Goal: Ask a question

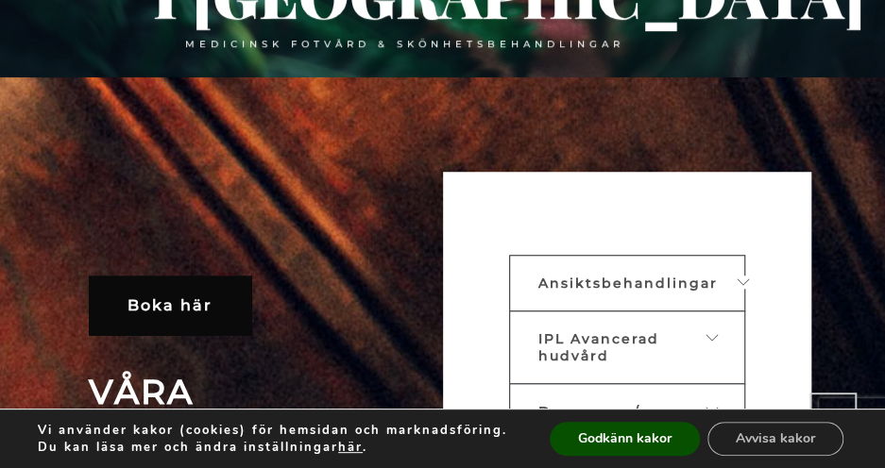
scroll to position [468, 0]
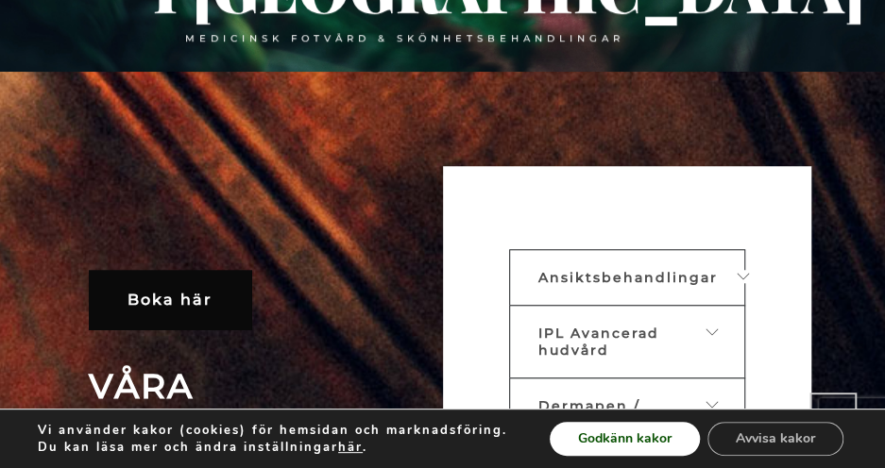
click at [656, 433] on button "Godkänn kakor" at bounding box center [624, 439] width 150 height 34
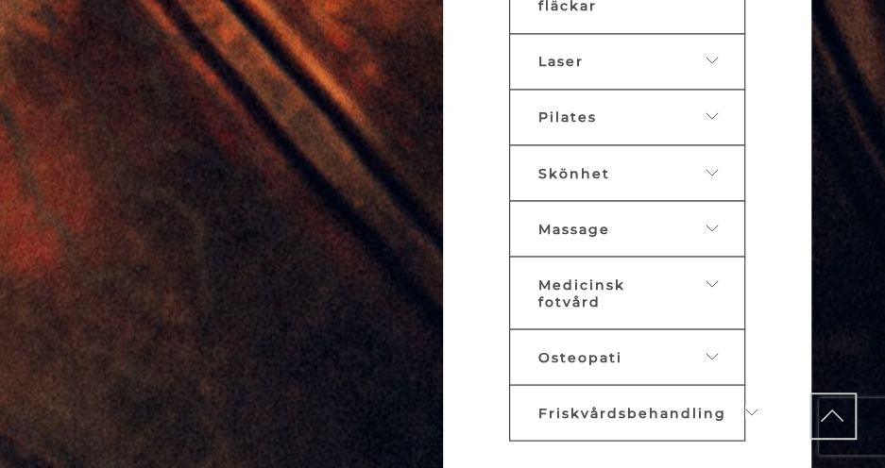
scroll to position [1180, 0]
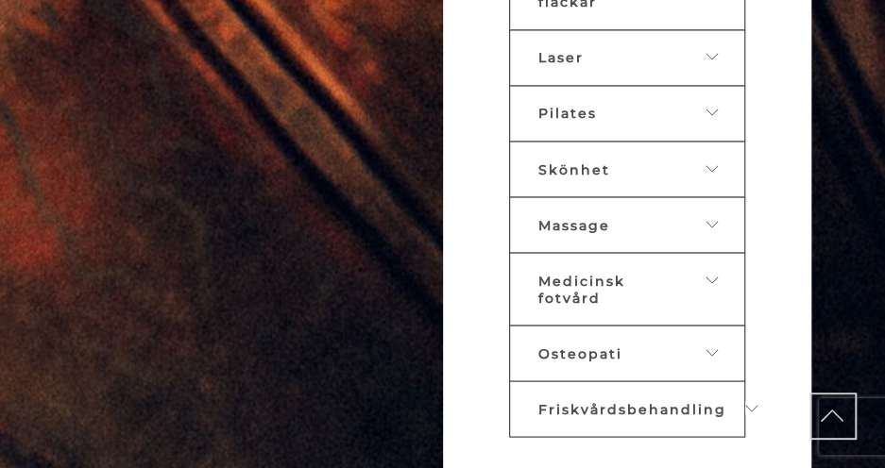
click at [655, 325] on link "Osteopati" at bounding box center [627, 353] width 236 height 57
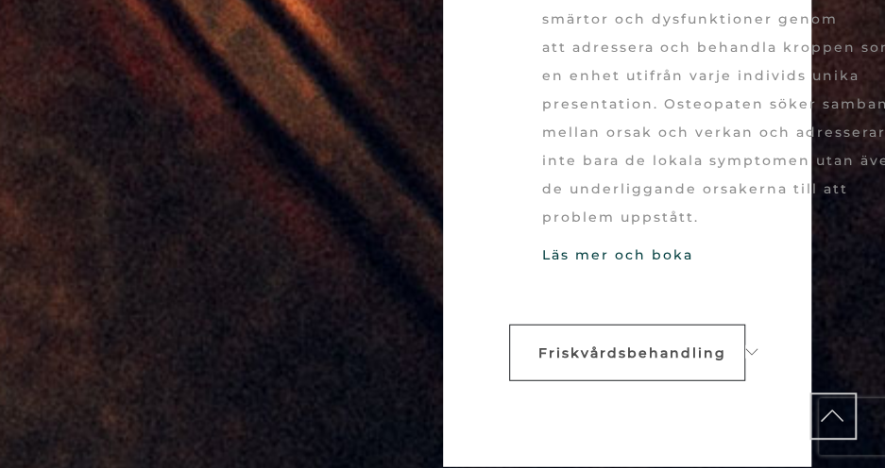
scroll to position [1655, 0]
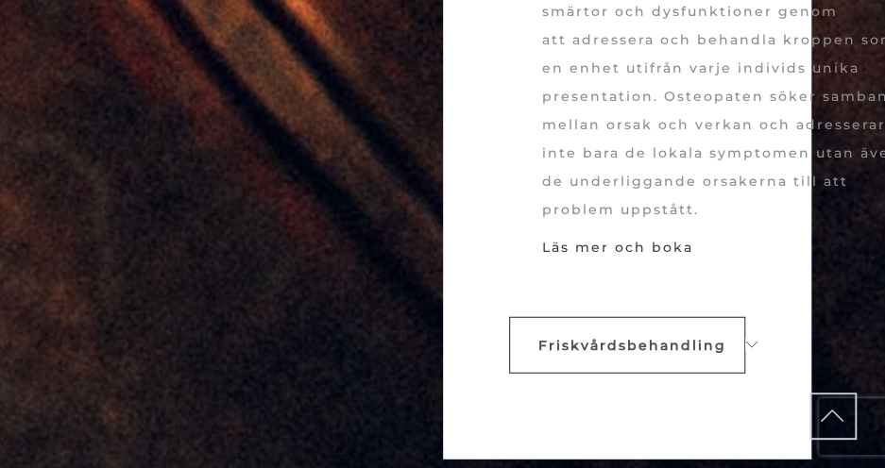
click at [656, 239] on link "Läs mer och boka" at bounding box center [617, 247] width 151 height 17
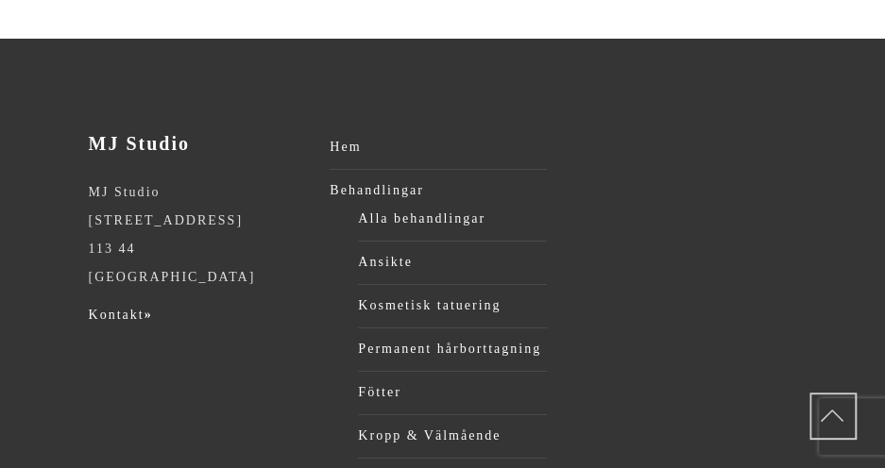
scroll to position [2311, 0]
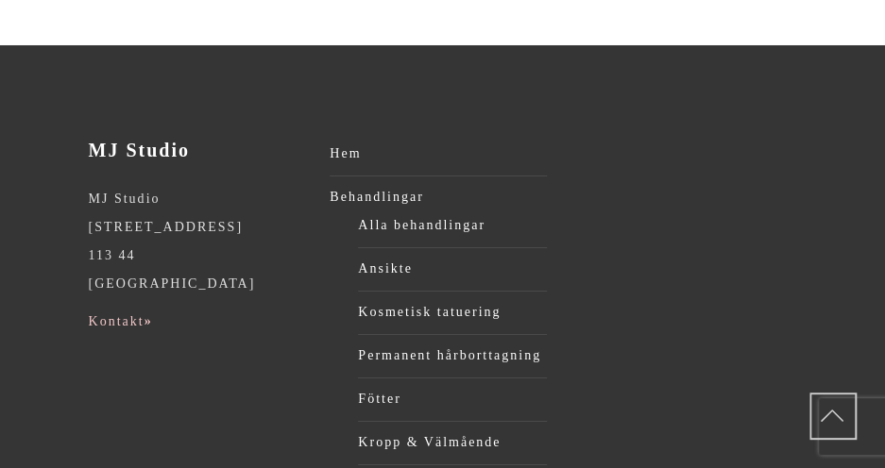
click at [132, 314] on link "Kontakt »" at bounding box center [121, 321] width 64 height 14
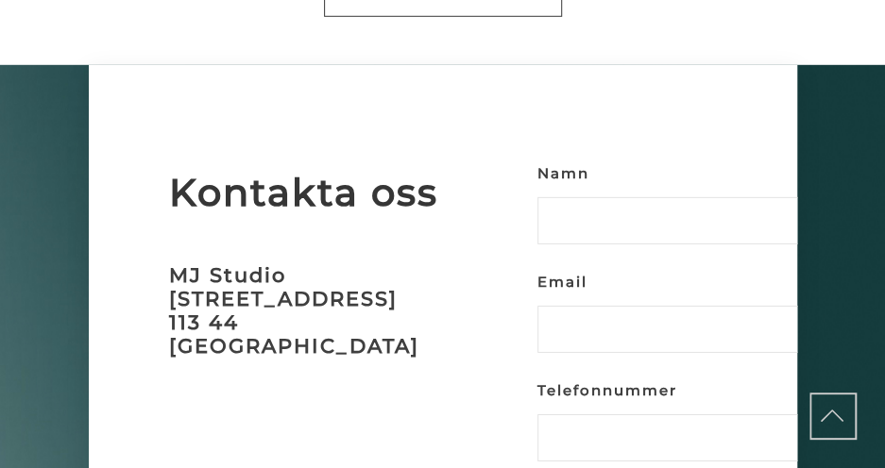
scroll to position [4724, 0]
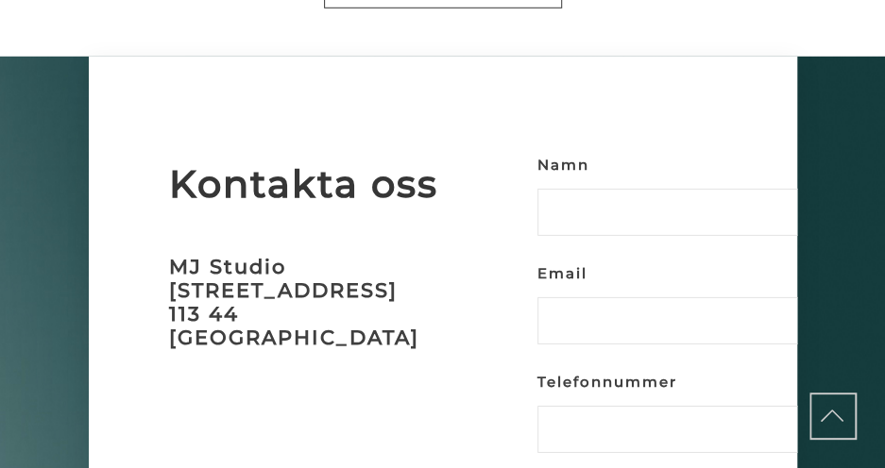
click at [570, 189] on input "Namn" at bounding box center [674, 212] width 274 height 47
type input "[PERSON_NAME]"
click at [575, 297] on input "Email" at bounding box center [674, 320] width 274 height 47
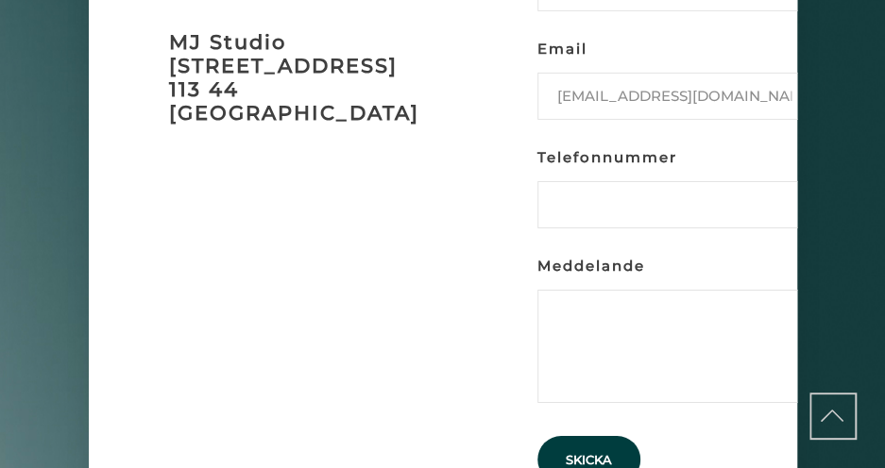
scroll to position [4955, 0]
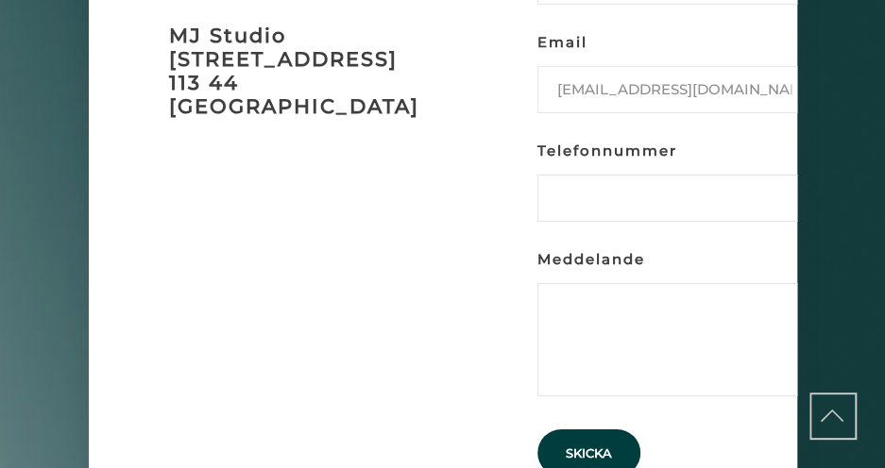
type input "[EMAIL_ADDRESS][DOMAIN_NAME]"
click at [565, 175] on input "Telefonnummer" at bounding box center [674, 198] width 274 height 47
type input "0762129808"
click at [603, 283] on textarea "Meddelande" at bounding box center [674, 339] width 274 height 113
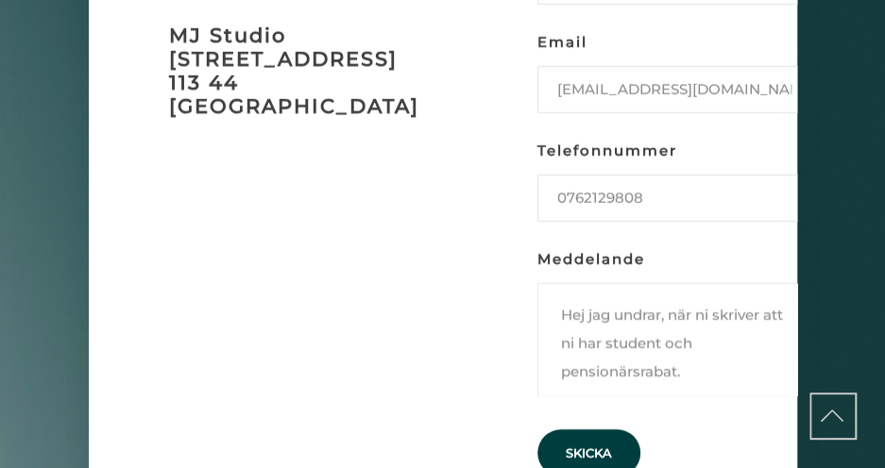
scroll to position [12, 0]
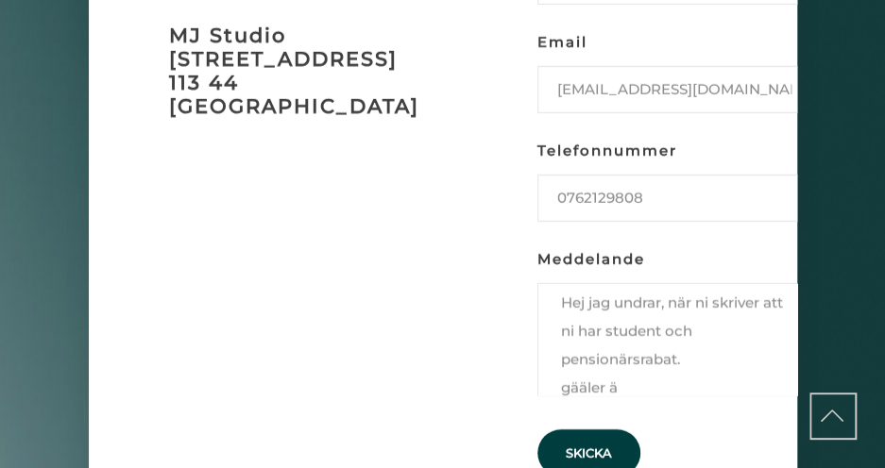
click at [680, 324] on textarea "Hej jag undrar, när ni skriver att ni har student och pensionärsrabat. gääler ä" at bounding box center [674, 339] width 274 height 113
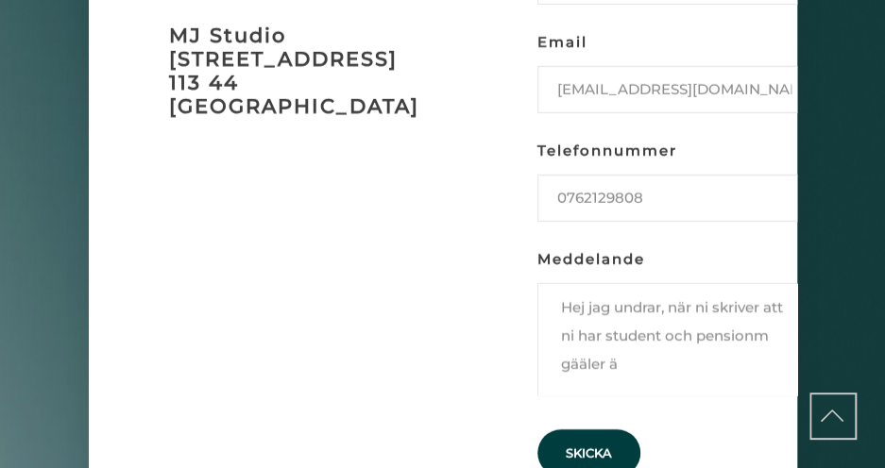
scroll to position [0, 0]
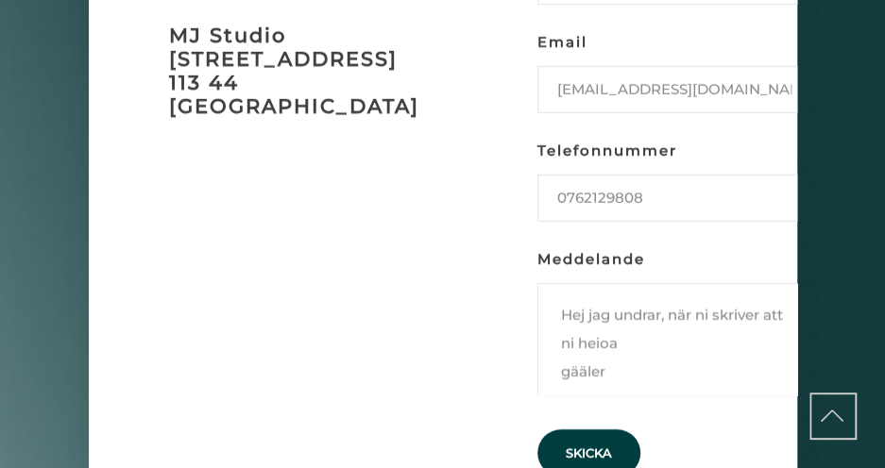
click at [622, 335] on textarea "Hej jag undrar, när ni skriver att ni heioa gääler" at bounding box center [674, 339] width 274 height 113
click at [602, 333] on textarea "Hej jag undrar, när ni skriver att ni heioa gääler" at bounding box center [674, 339] width 274 height 113
click at [601, 301] on textarea "Hej jag undrar, när ni skriver att ni har nsio" at bounding box center [674, 339] width 274 height 113
click at [603, 304] on textarea "Hej jag undrar, när ni skriver att ni har nsio" at bounding box center [674, 339] width 274 height 113
click at [602, 303] on textarea "Hej jag undrar, när ni skriver att ni har ensio" at bounding box center [674, 339] width 274 height 113
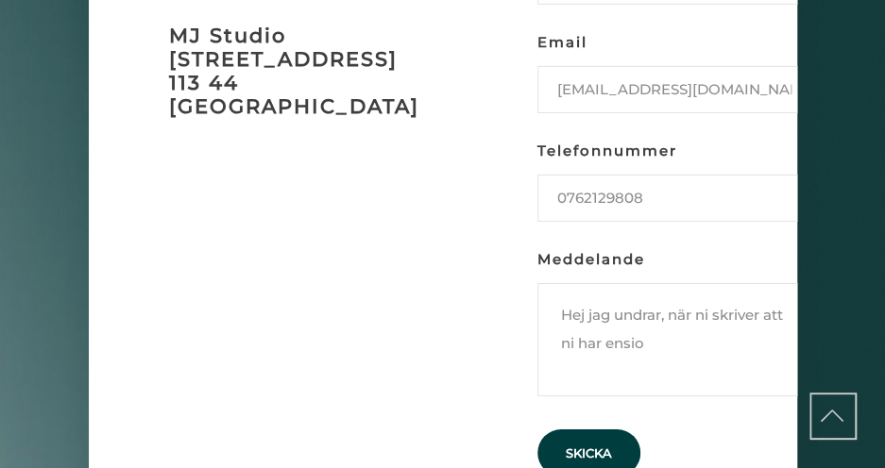
click at [603, 302] on textarea "Hej jag undrar, när ni skriver att ni har ensio" at bounding box center [674, 339] width 274 height 113
click at [658, 309] on textarea "Hej jag undrar, när ni skriver att ni har pensio" at bounding box center [674, 339] width 274 height 113
click at [687, 304] on textarea "Hej jag undrar, när ni skriver att ni har pensionärs abatt" at bounding box center [674, 339] width 274 height 113
click at [732, 308] on textarea "Hej jag undrar, när ni skriver att ni har pensionärs rabatt" at bounding box center [674, 339] width 274 height 113
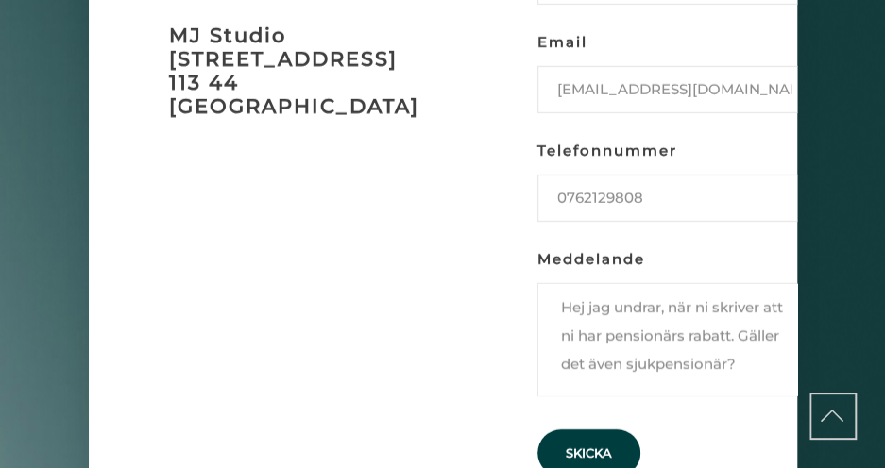
scroll to position [92, 0]
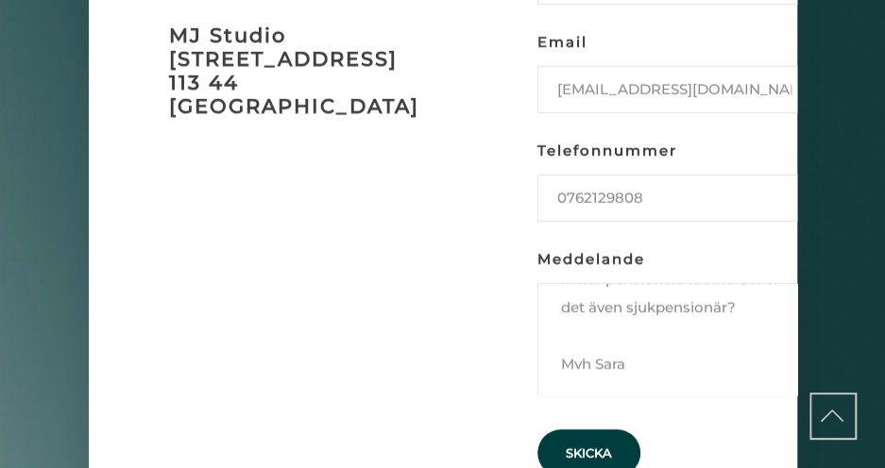
type textarea "Hej jag undrar, när ni skriver att ni har pensionärs rabatt. Gäller det även sj…"
click at [596, 430] on input "Skicka" at bounding box center [588, 453] width 103 height 47
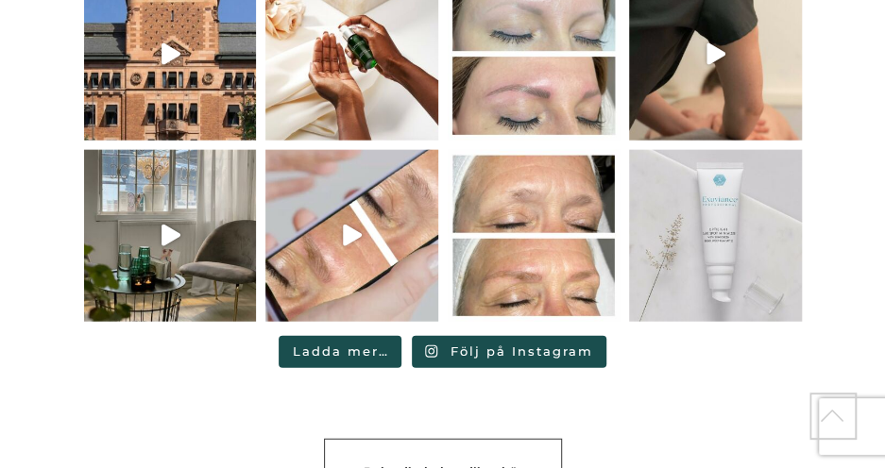
scroll to position [4206, 0]
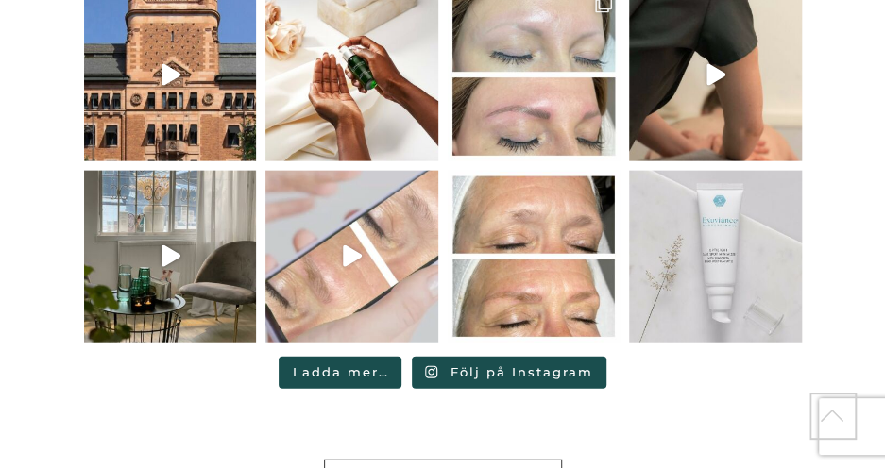
click at [362, 213] on link "Har du funderat på att göra en microblading? Bok" at bounding box center [351, 257] width 173 height 173
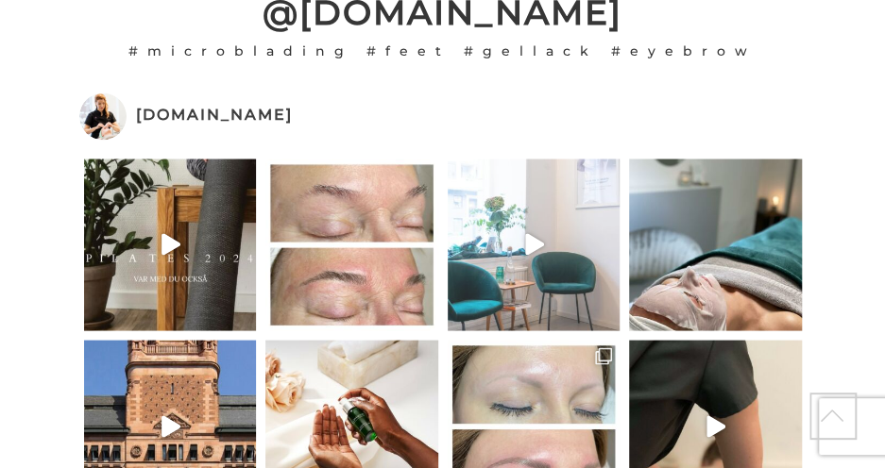
scroll to position [3850, 0]
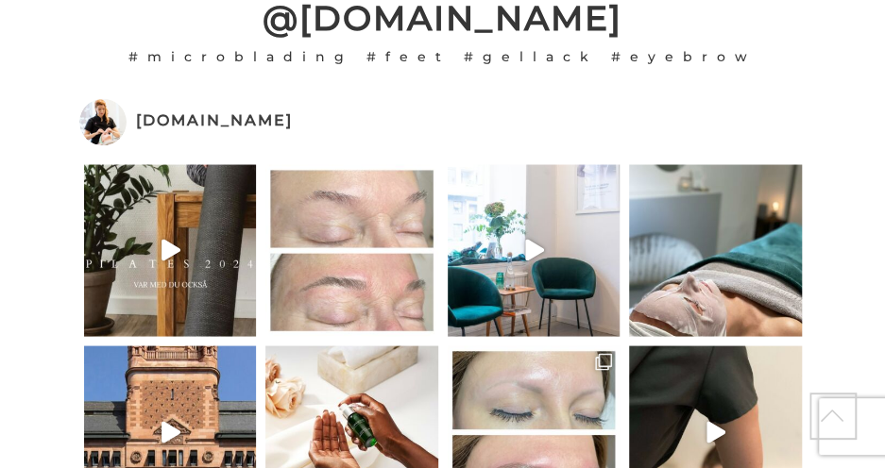
click at [358, 244] on link "Nya bryn med microblading #nofilter #microblading" at bounding box center [351, 250] width 173 height 173
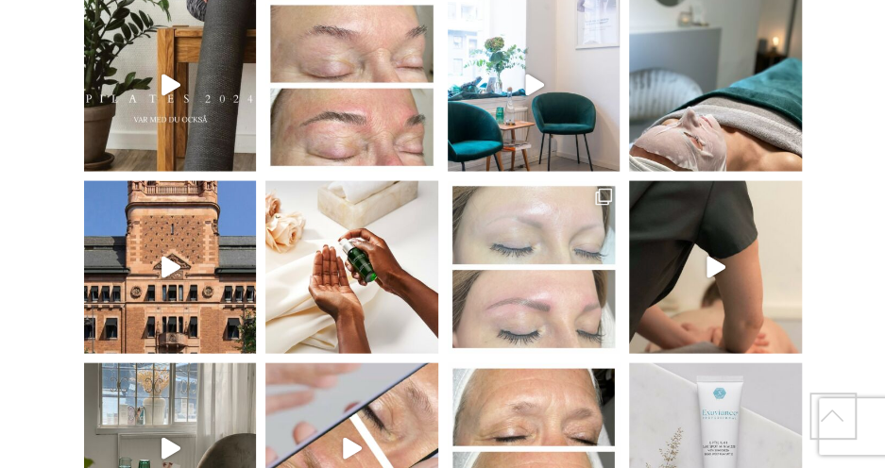
scroll to position [4015, 0]
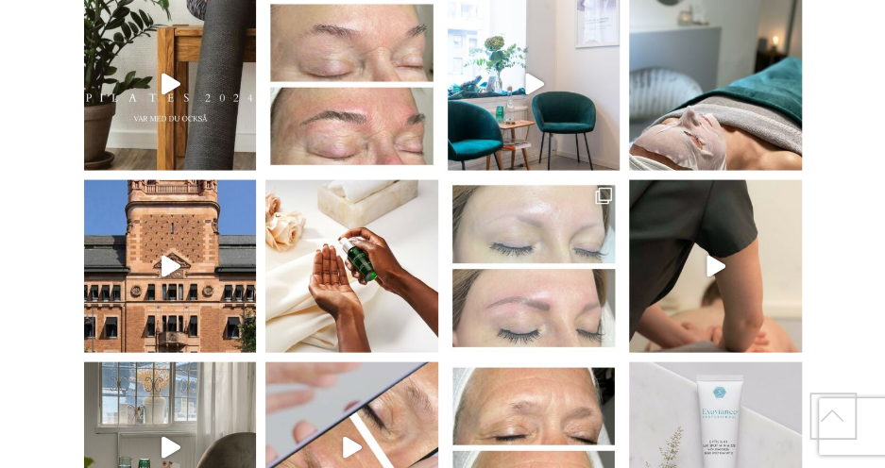
click at [531, 235] on link "Microblading är en kosmetisk tatuering. Vill man" at bounding box center [533, 266] width 173 height 173
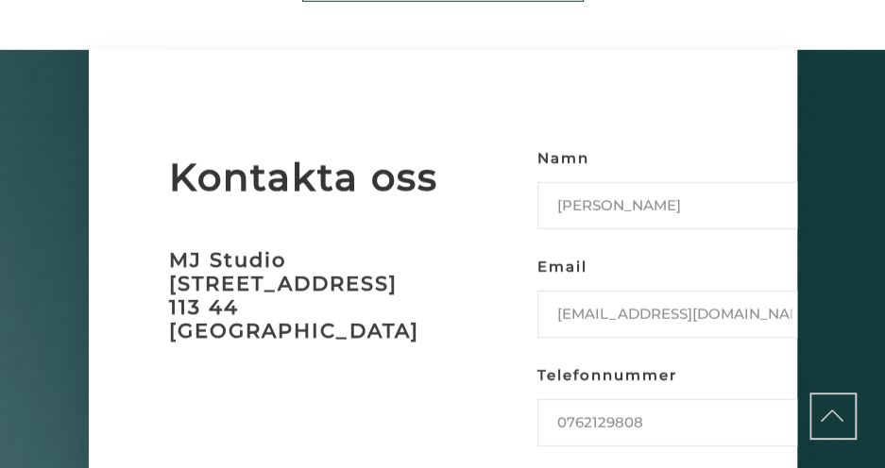
scroll to position [4735, 0]
